Goal: Download file/media

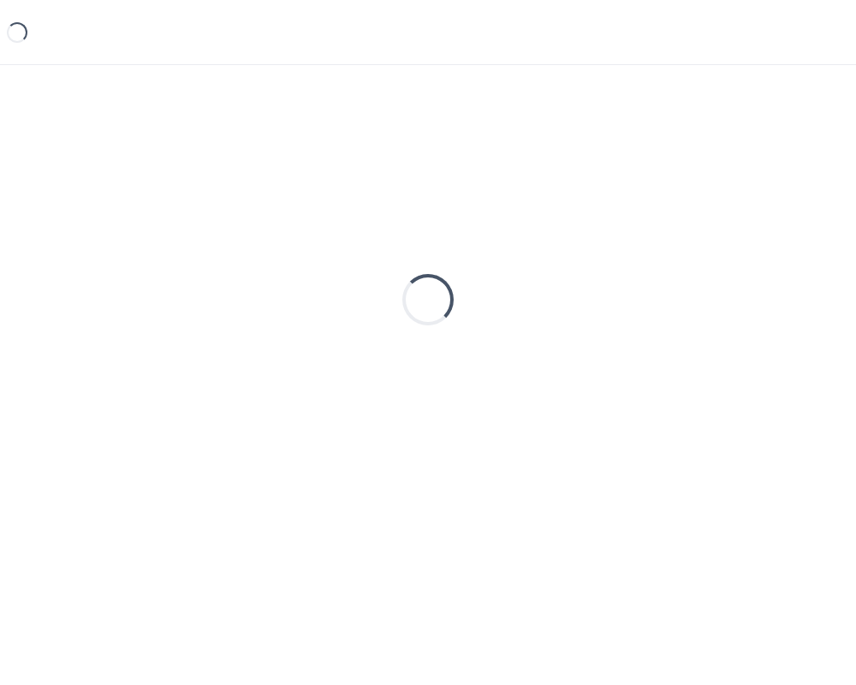
click at [394, 254] on div "Loading..." at bounding box center [428, 300] width 815 height 428
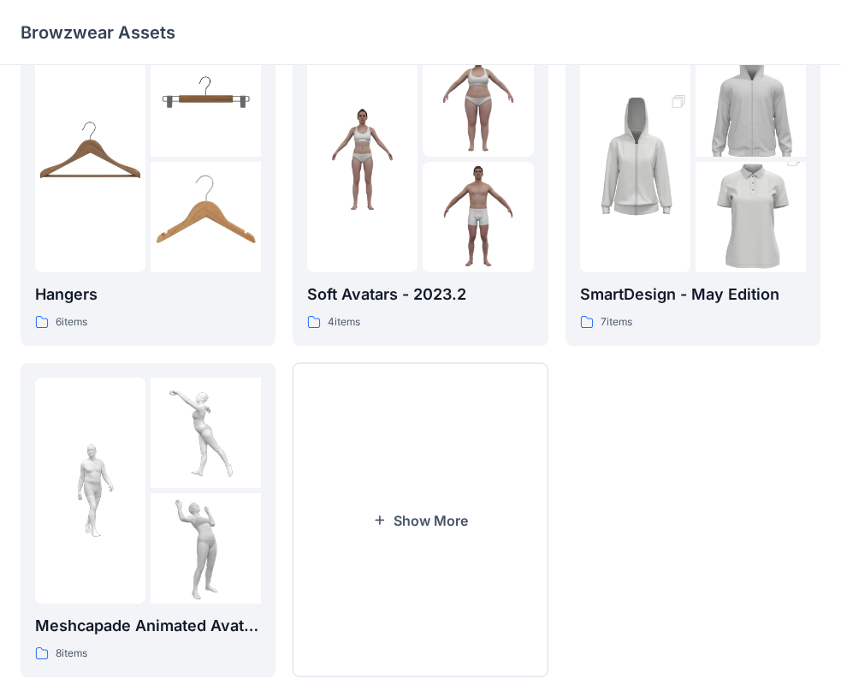
scroll to position [425, 0]
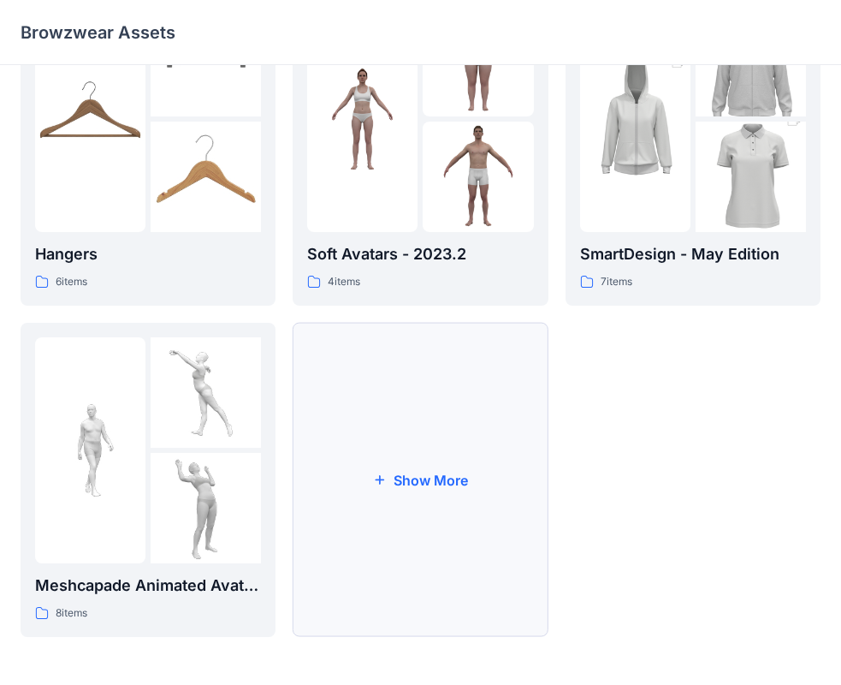
click at [391, 475] on button "Show More" at bounding box center [420, 480] width 255 height 314
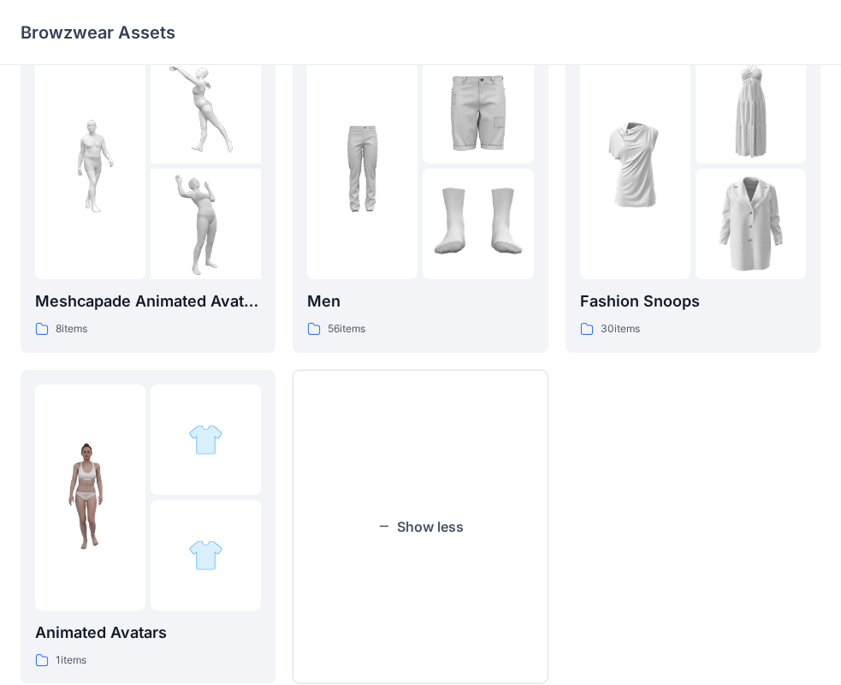
scroll to position [756, 0]
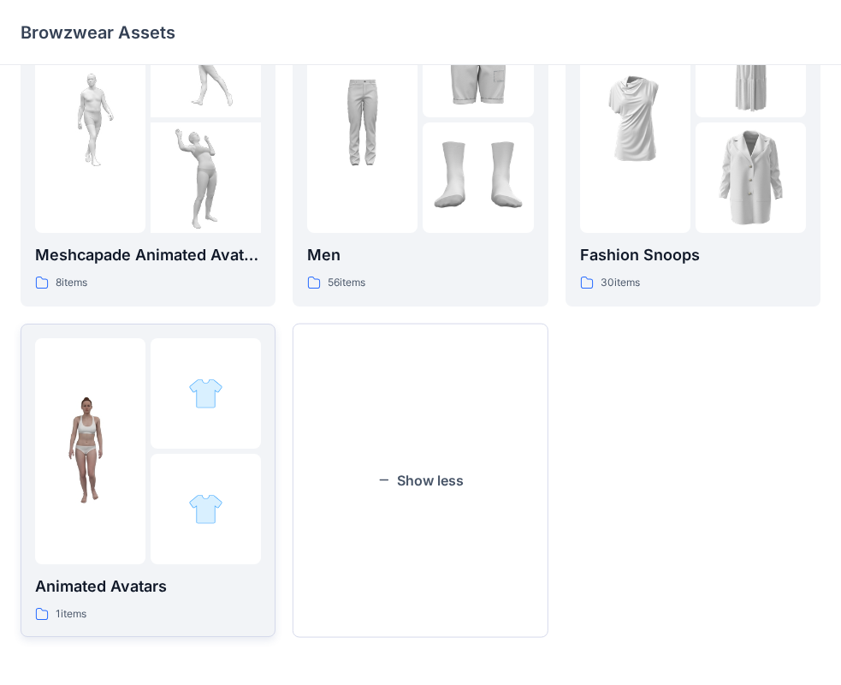
click at [115, 427] on img at bounding box center [90, 450] width 110 height 110
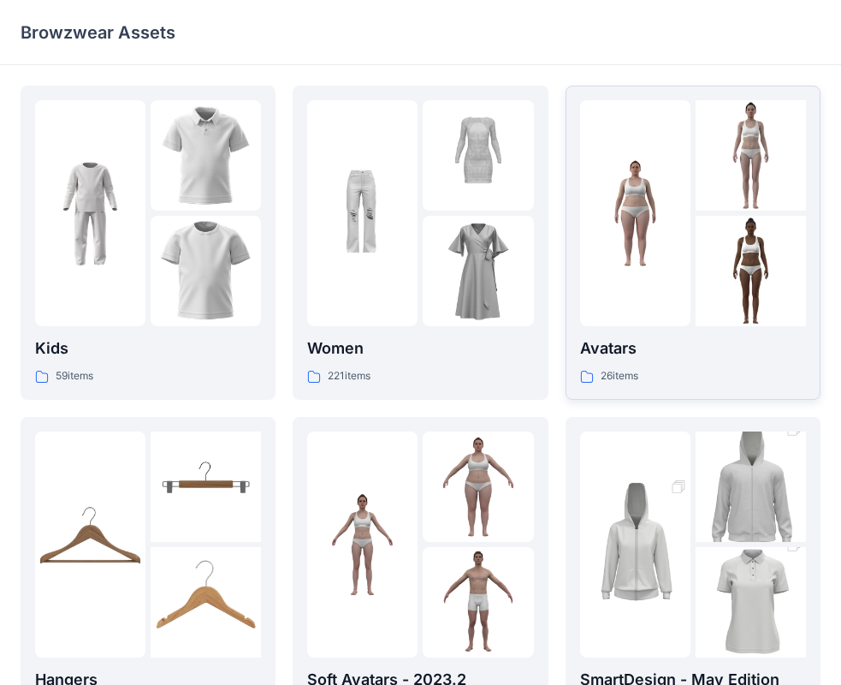
click at [724, 240] on img at bounding box center [751, 271] width 110 height 110
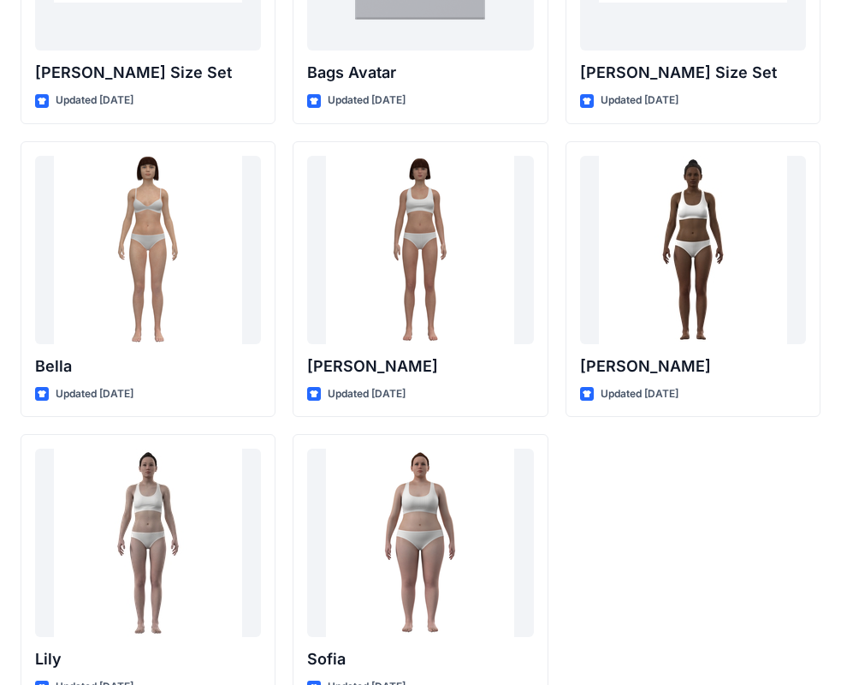
scroll to position [2043, 0]
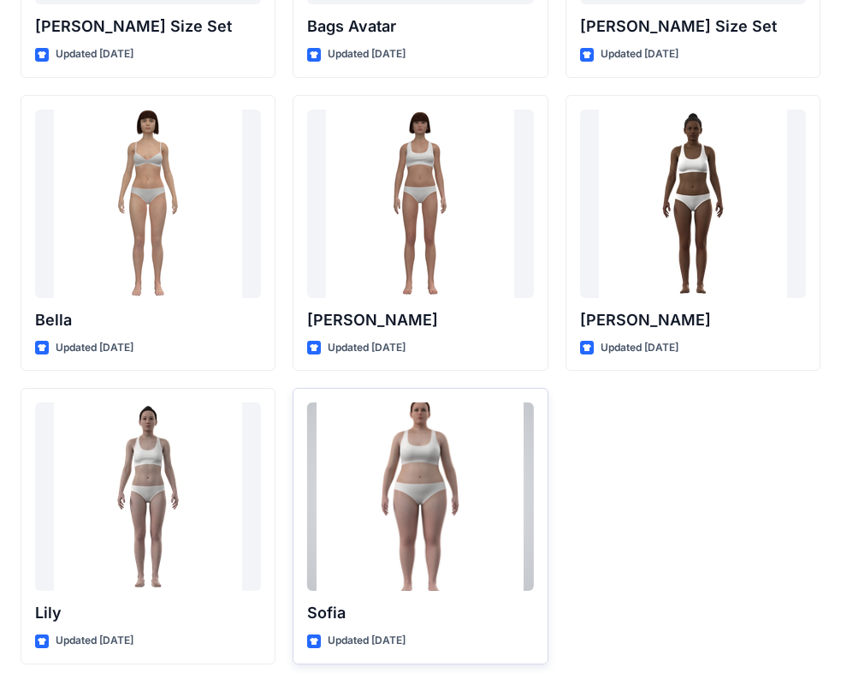
click at [438, 504] on div at bounding box center [420, 496] width 226 height 188
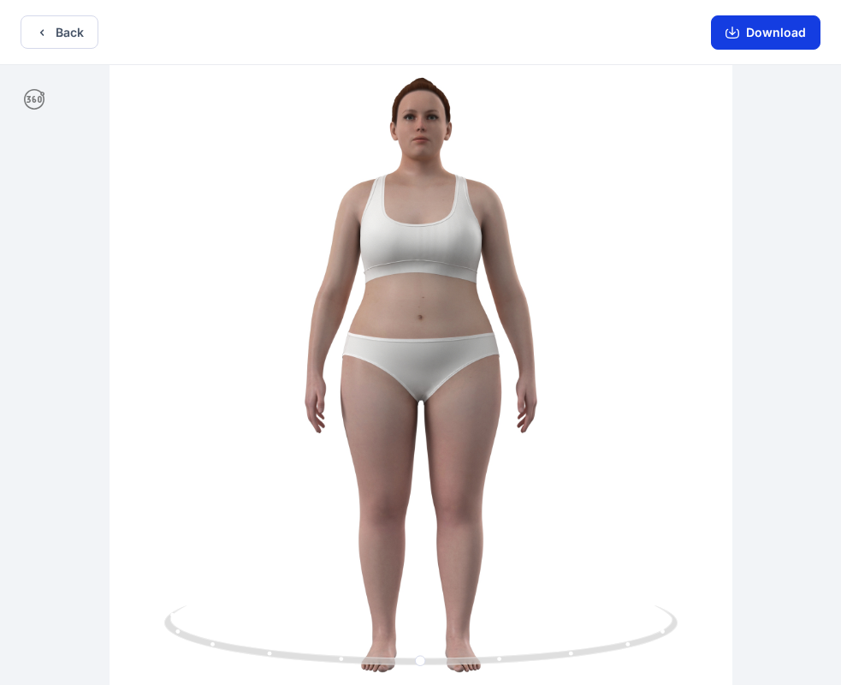
click at [765, 28] on button "Download" at bounding box center [766, 32] width 110 height 34
